Goal: Task Accomplishment & Management: Use online tool/utility

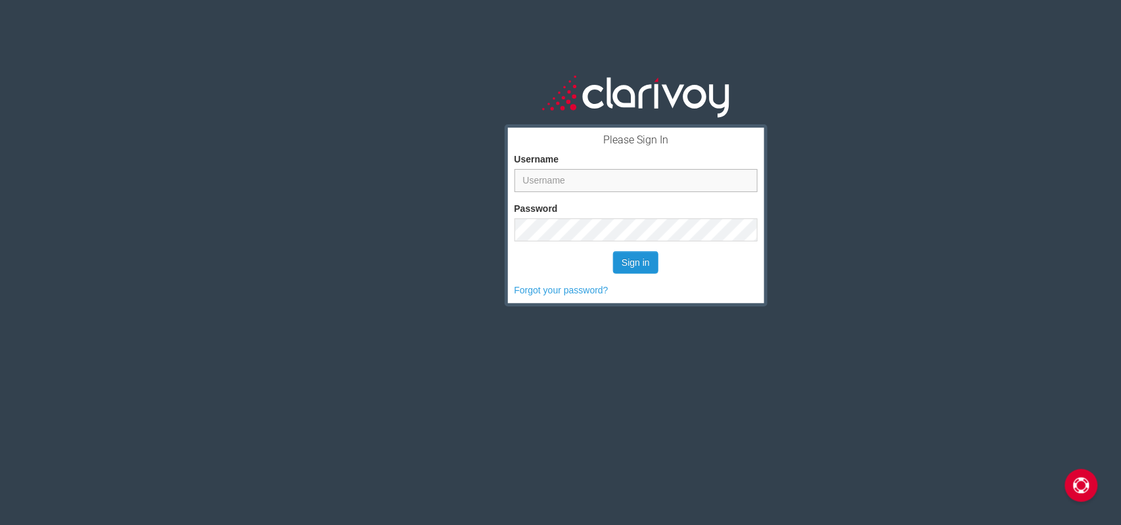
type input "jpolandick@mikemurphyford.com"
click at [634, 260] on button "Sign in" at bounding box center [635, 262] width 45 height 22
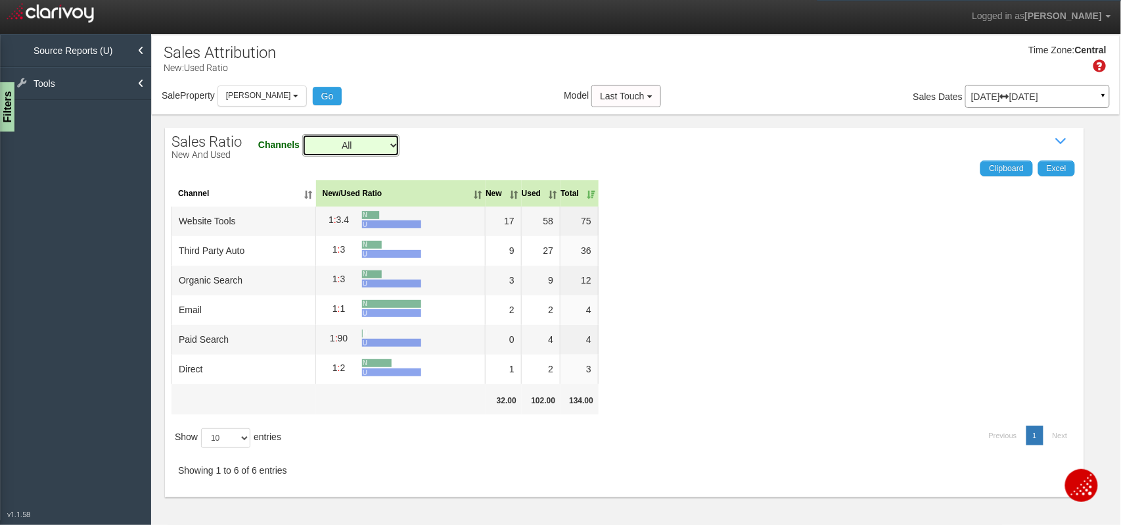
click at [393, 135] on select "All Email Organic Search Paid Search Third Party Auto Website Tools" at bounding box center [350, 145] width 97 height 22
click at [303, 134] on select "All Email Organic Search Paid Search Third Party Auto Website Tools" at bounding box center [350, 145] width 97 height 22
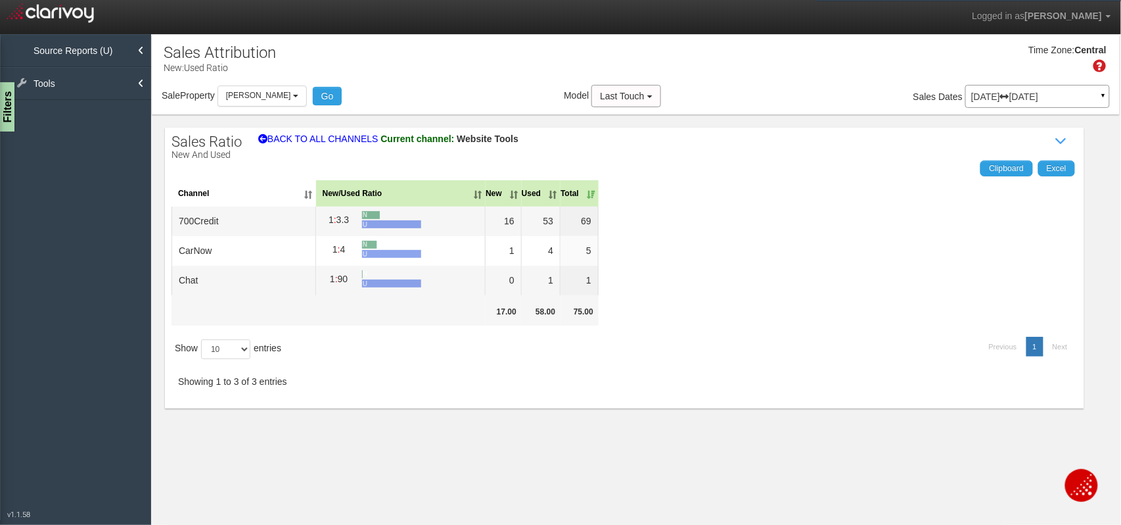
click at [263, 133] on div "Sales Ratio New and Used Show / Hide Data Table Channels All Email Organic Sear…" at bounding box center [625, 268] width 920 height 281
click at [284, 137] on span "BACK TO ALL CHANNELS" at bounding box center [318, 138] width 120 height 11
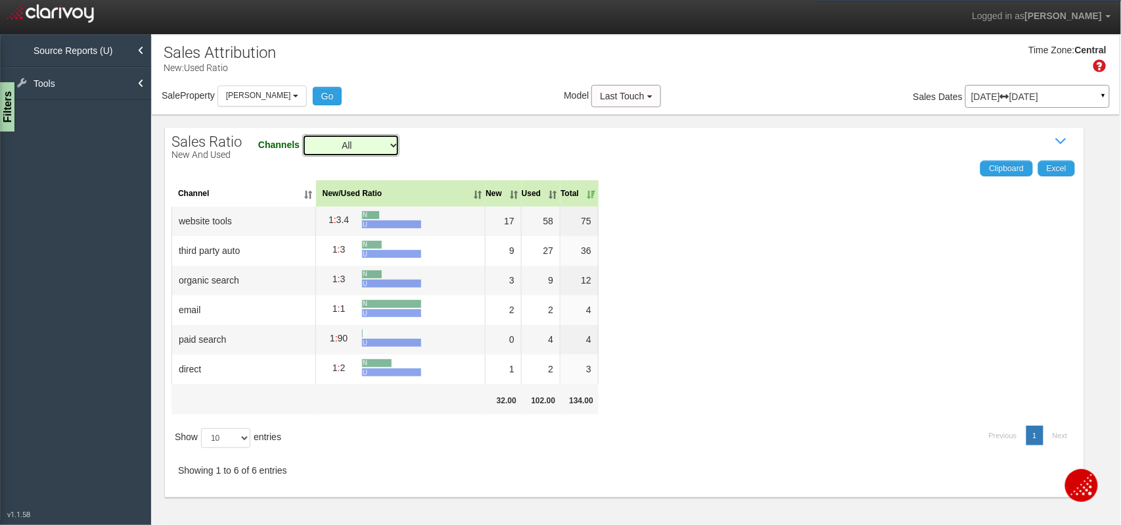
click at [352, 150] on select "All Email Organic Search Paid Search Third Party Auto Website Tools" at bounding box center [350, 145] width 97 height 22
click at [303, 134] on select "All Email Organic Search Paid Search Third Party Auto Website Tools" at bounding box center [350, 145] width 97 height 22
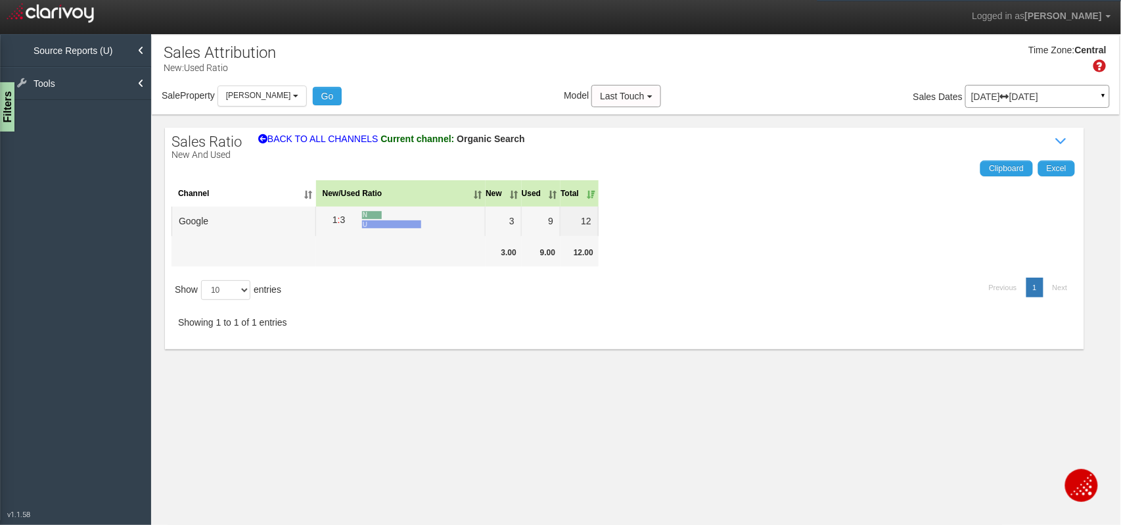
click at [277, 135] on span "BACK TO ALL CHANNELS" at bounding box center [318, 138] width 120 height 11
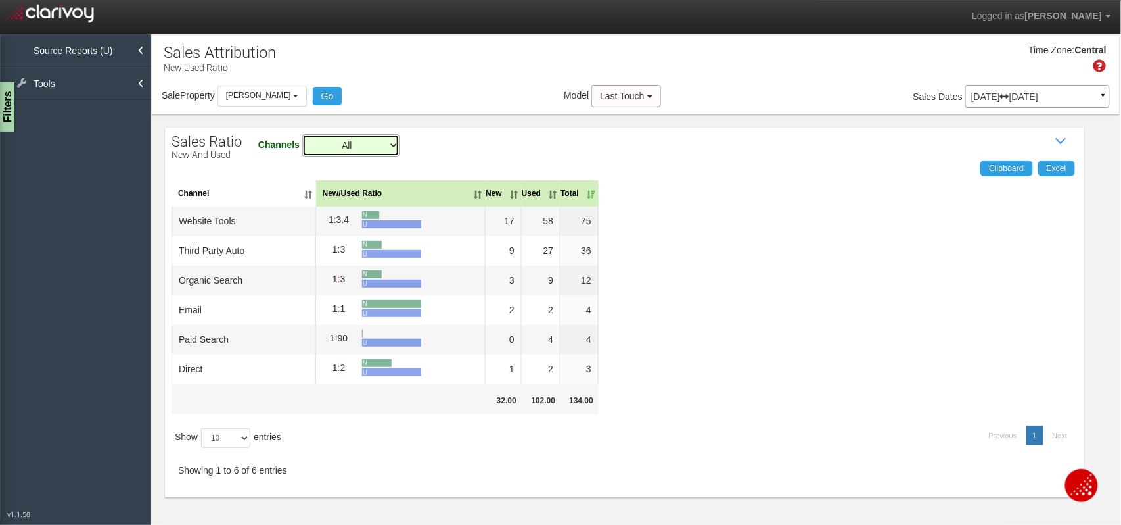
click at [375, 144] on select "All Email Organic Search Paid Search Third Party Auto Website Tools" at bounding box center [350, 145] width 97 height 22
click at [303, 134] on select "All Email Organic Search Paid Search Third Party Auto Website Tools" at bounding box center [350, 145] width 97 height 22
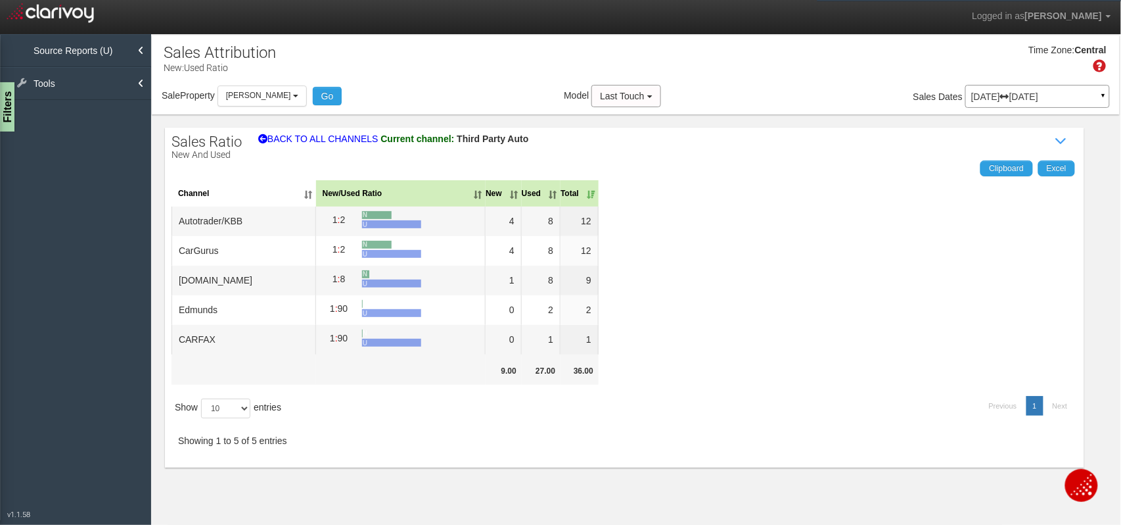
click at [282, 141] on span "BACK TO ALL CHANNELS" at bounding box center [318, 138] width 120 height 11
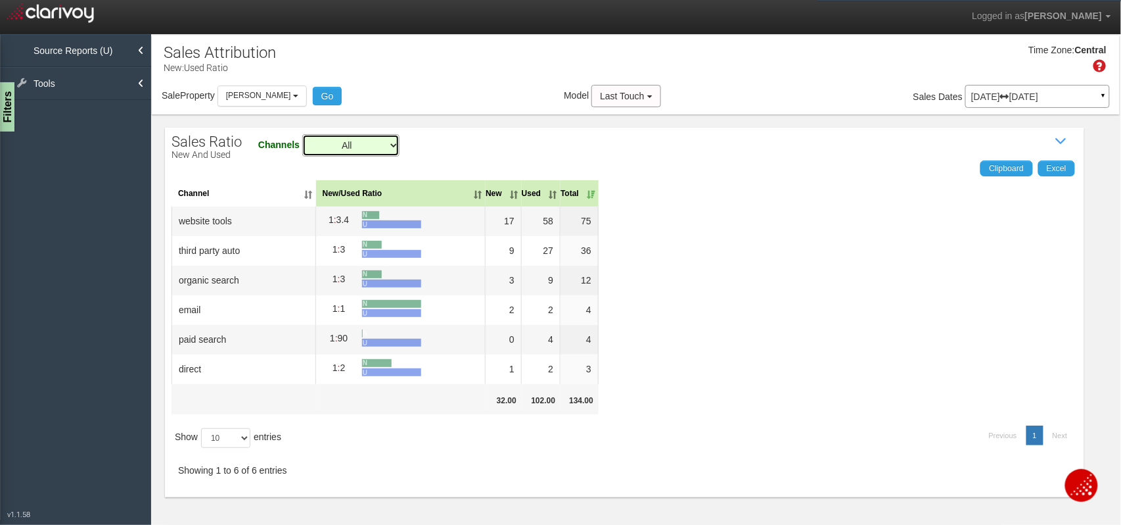
click at [327, 145] on select "All Email Organic Search Paid Search Third Party Auto Website Tools" at bounding box center [350, 145] width 97 height 22
click at [303, 134] on select "All Email Organic Search Paid Search Third Party Auto Website Tools" at bounding box center [350, 145] width 97 height 22
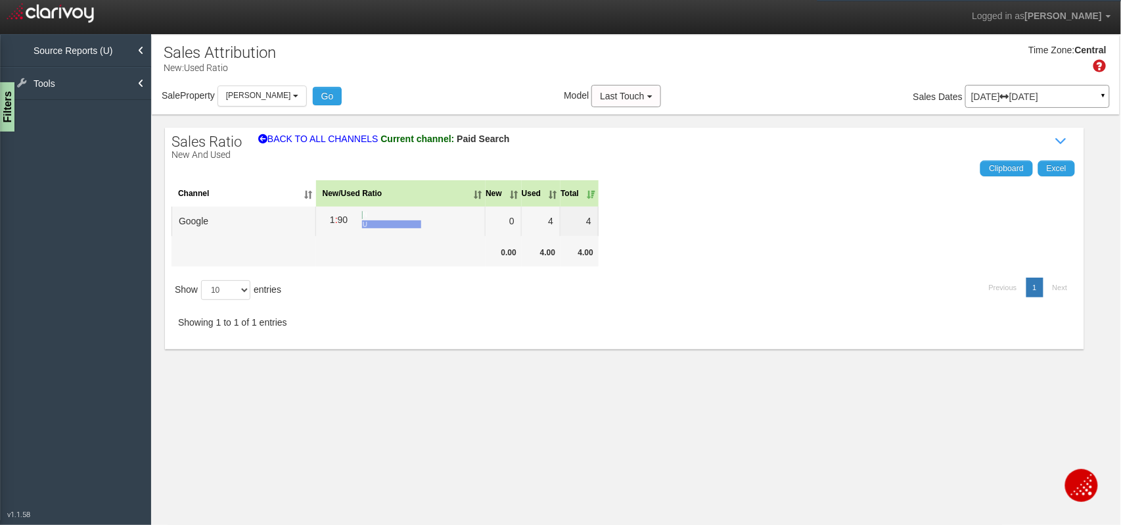
click at [347, 141] on span "BACK TO ALL CHANNELS" at bounding box center [318, 138] width 120 height 11
select select "all"
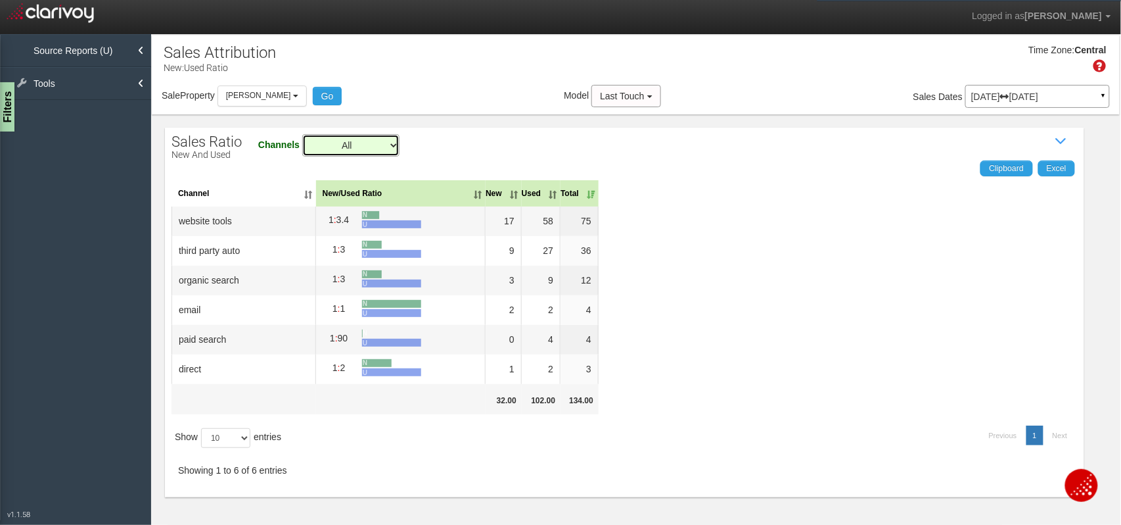
click at [352, 149] on select "All Email Organic Search Paid Search Third Party Auto Website Tools" at bounding box center [350, 145] width 97 height 22
click at [303, 134] on select "All Email Organic Search Paid Search Third Party Auto Website Tools" at bounding box center [350, 145] width 97 height 22
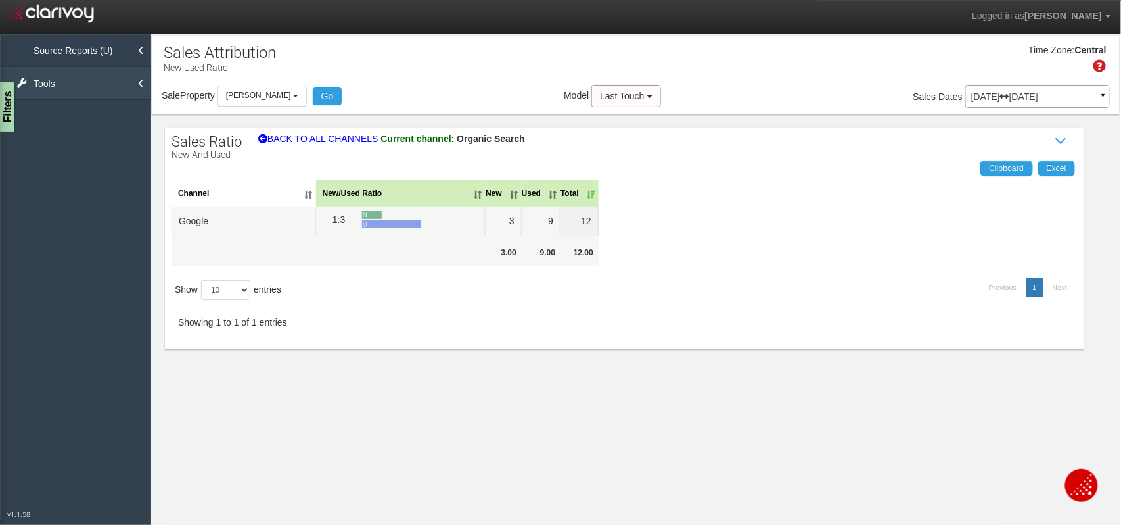
click at [60, 86] on link "Tools" at bounding box center [75, 83] width 151 height 33
click at [100, 53] on link "Source Reports (U)" at bounding box center [75, 50] width 151 height 33
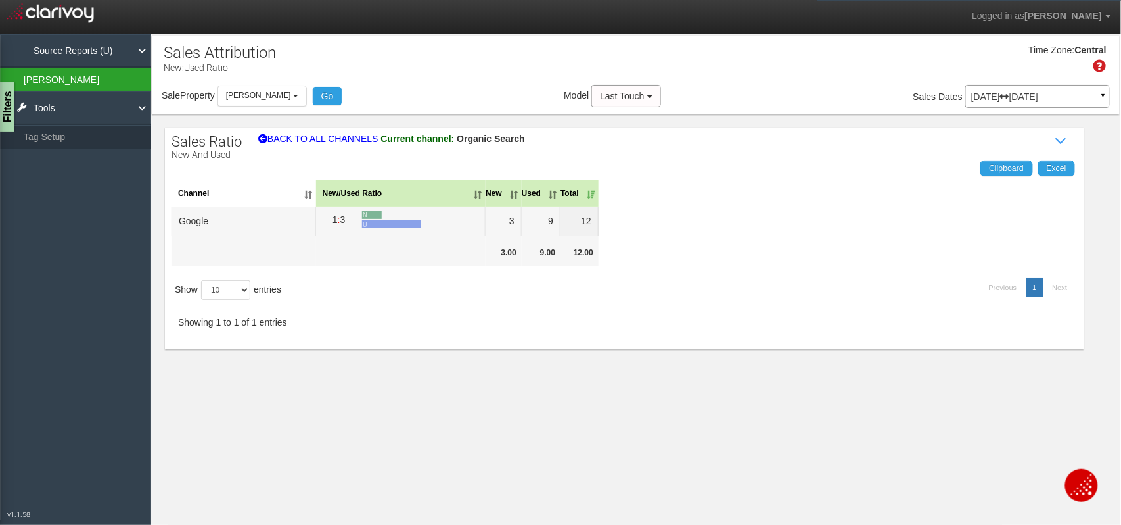
click at [105, 78] on link "[PERSON_NAME]" at bounding box center [75, 80] width 151 height 24
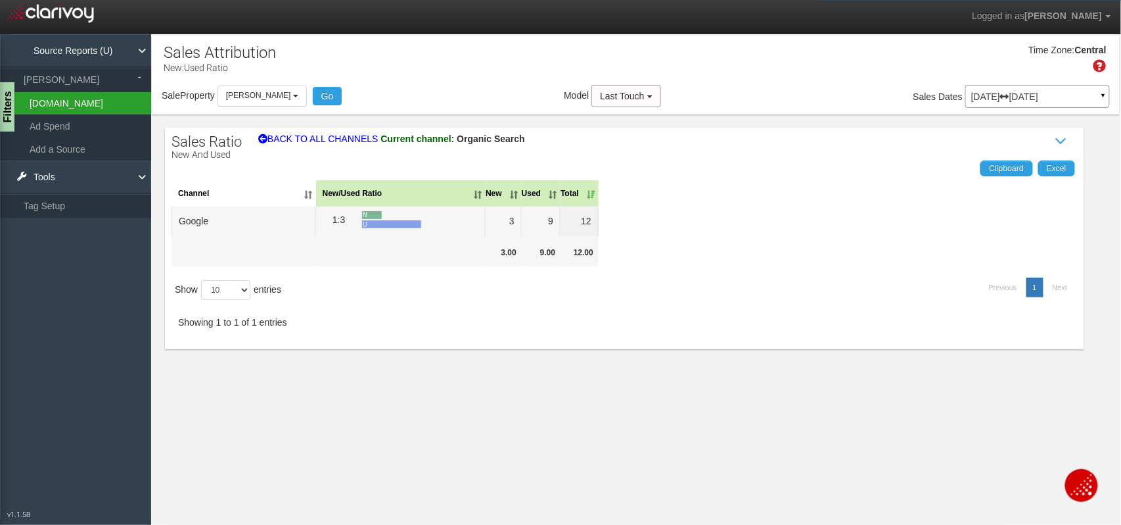
click at [83, 110] on link "[DOMAIN_NAME]" at bounding box center [75, 103] width 151 height 22
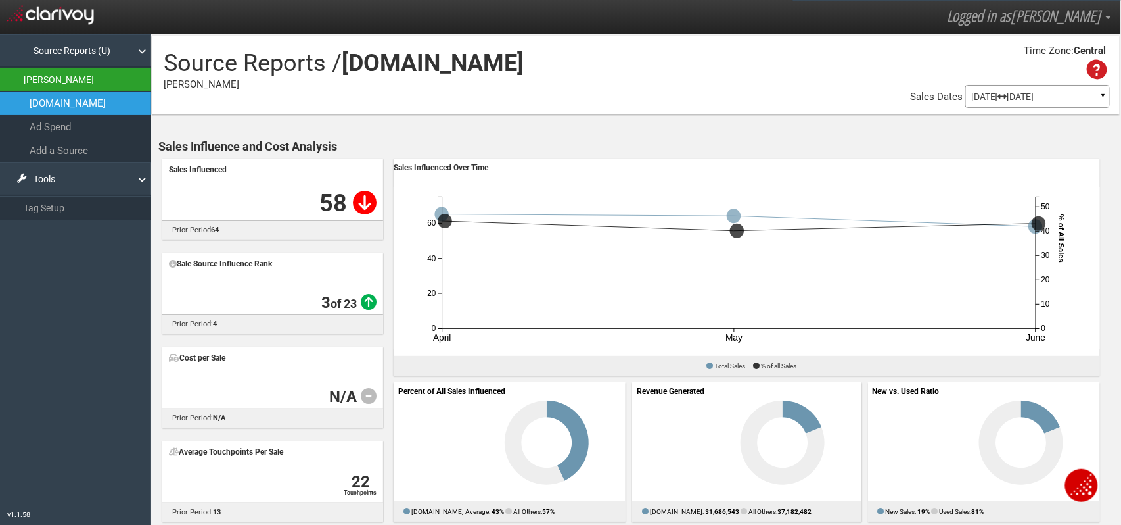
click at [83, 76] on link "[PERSON_NAME]" at bounding box center [75, 80] width 151 height 24
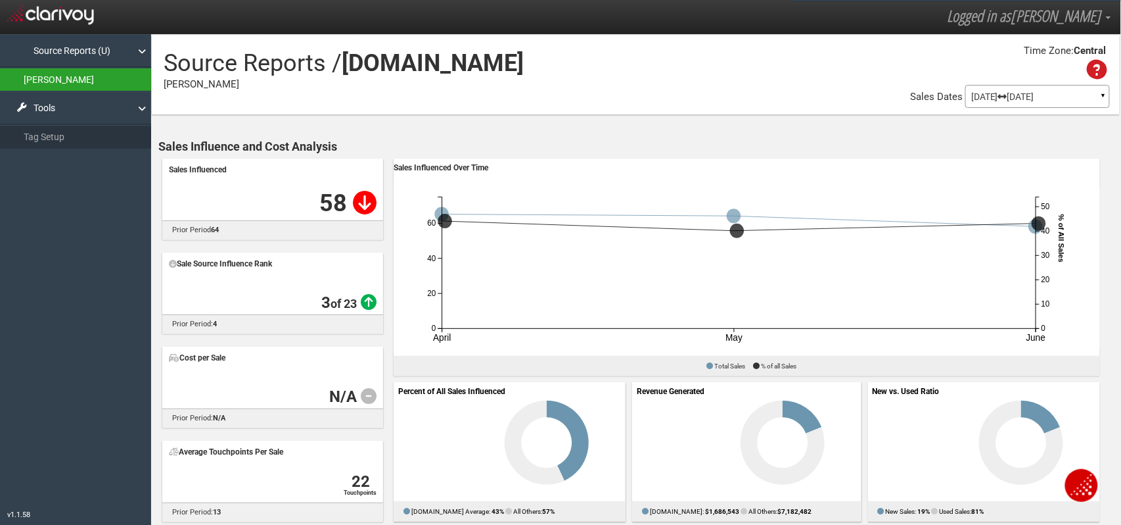
click at [84, 74] on link "[PERSON_NAME]" at bounding box center [75, 80] width 151 height 24
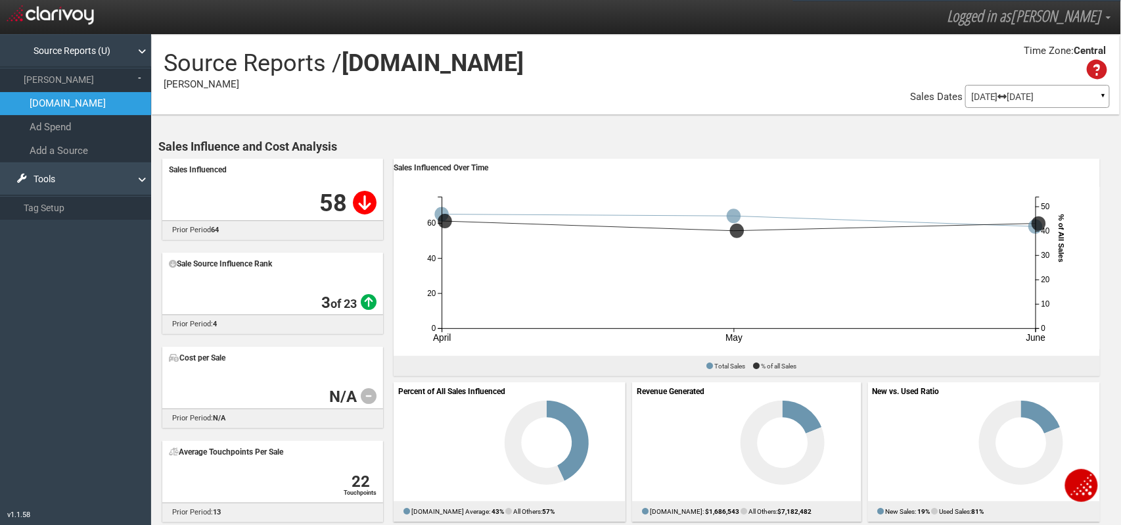
click at [61, 172] on link "Tools" at bounding box center [75, 178] width 151 height 33
click at [68, 79] on link "[PERSON_NAME]" at bounding box center [75, 80] width 151 height 24
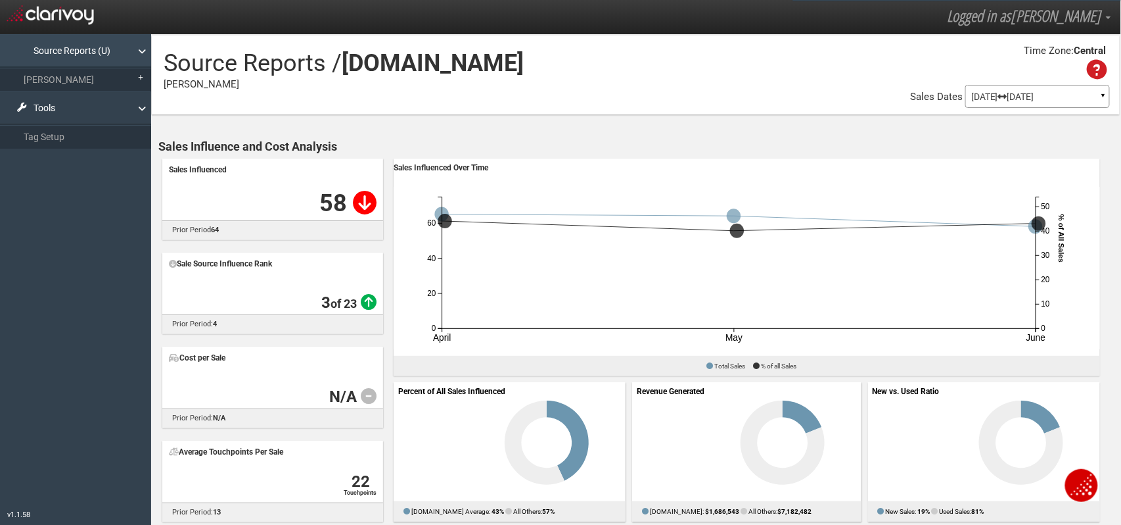
click at [68, 53] on link "Source Reports (U)" at bounding box center [75, 50] width 151 height 33
click at [128, 55] on link "Source Reports (U)" at bounding box center [75, 50] width 151 height 33
click at [37, 76] on link "[PERSON_NAME]" at bounding box center [75, 80] width 151 height 24
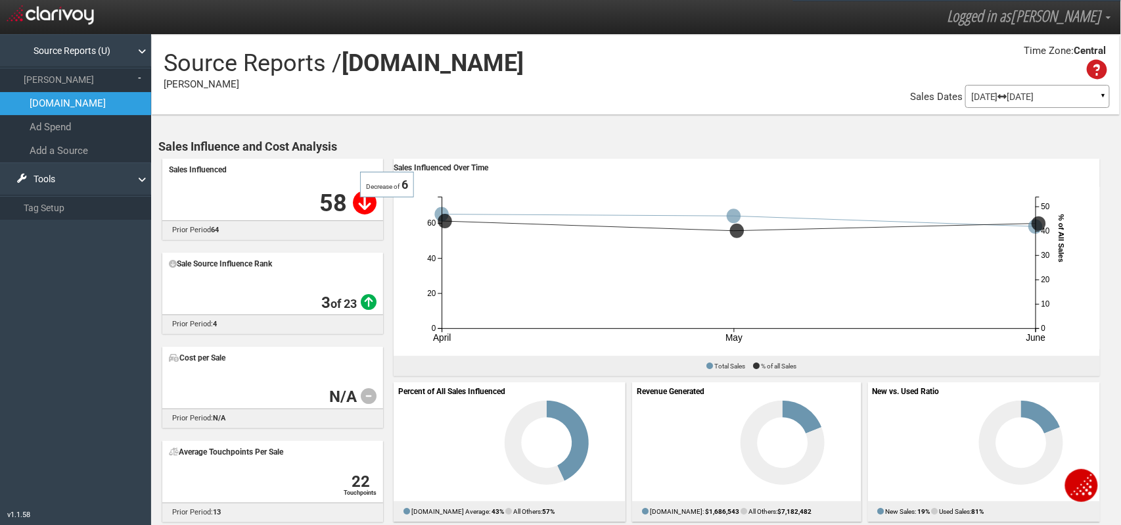
click at [353, 204] on icon at bounding box center [365, 203] width 24 height 24
click at [59, 155] on link "Add a Source" at bounding box center [75, 150] width 151 height 23
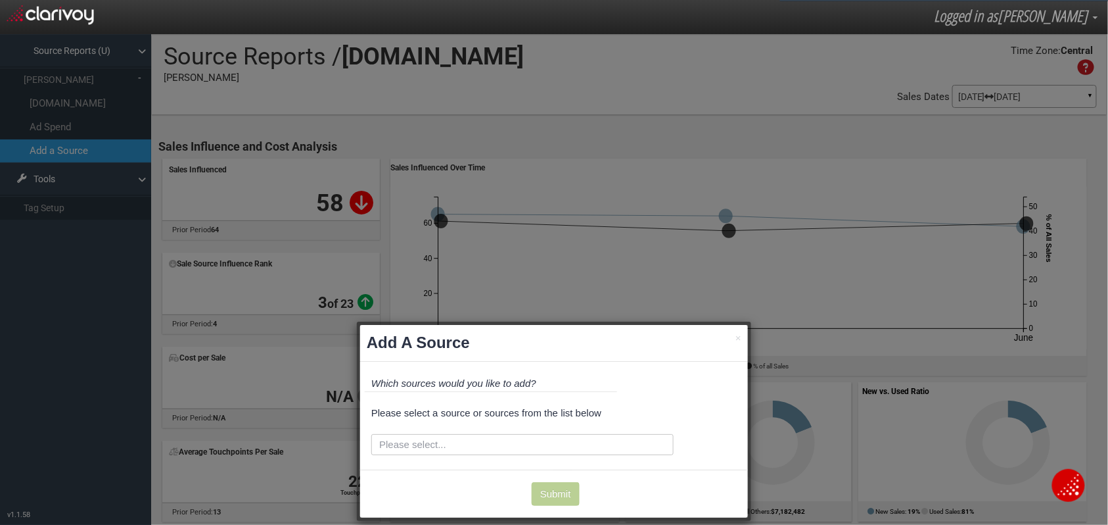
click at [628, 293] on div "× Add A Source Which sources would you like to add? Please select a source or s…" at bounding box center [554, 340] width 1108 height 367
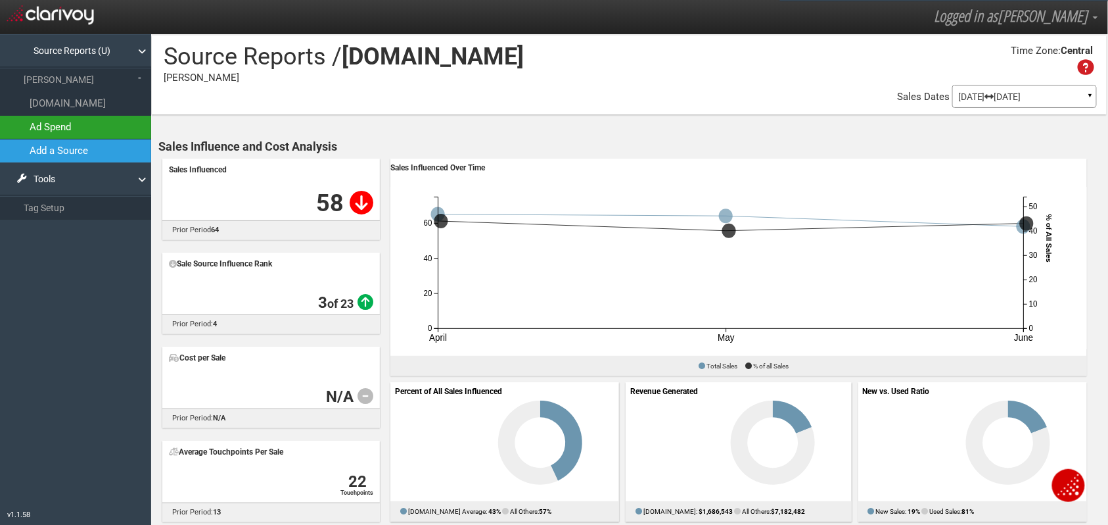
click at [65, 127] on link "Ad Spend" at bounding box center [75, 127] width 151 height 23
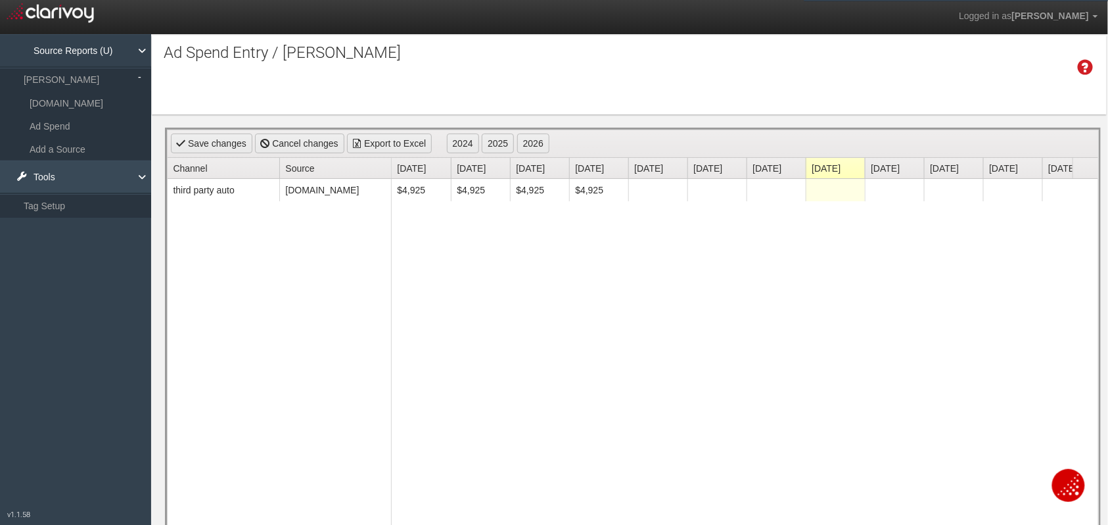
click at [58, 179] on link "Tools" at bounding box center [75, 176] width 151 height 33
click at [130, 49] on link "Source Reports (U)" at bounding box center [75, 50] width 151 height 33
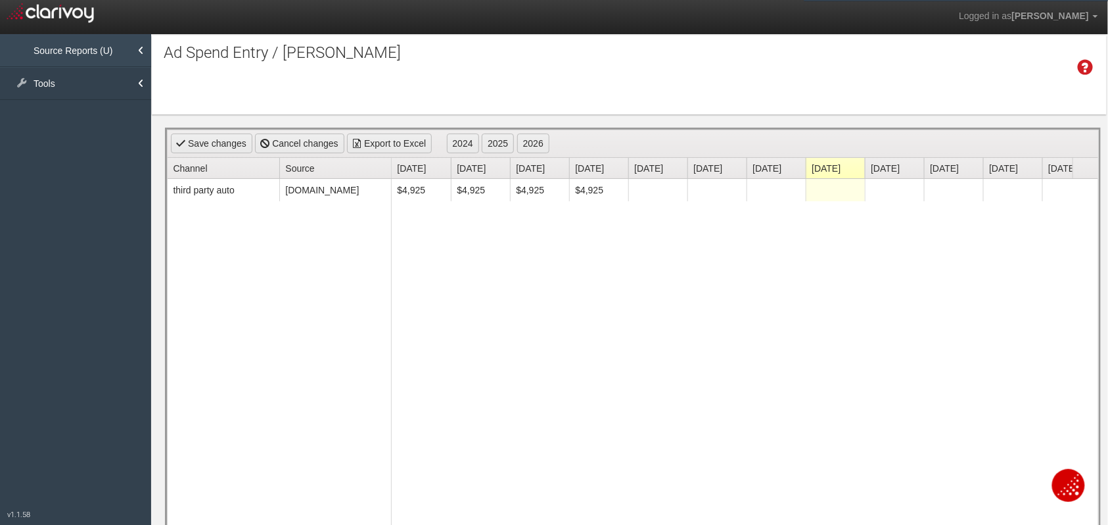
click at [87, 49] on link "Source Reports (U)" at bounding box center [75, 50] width 151 height 33
click at [39, 80] on link "Tools" at bounding box center [75, 83] width 151 height 33
